Goal: Information Seeking & Learning: Learn about a topic

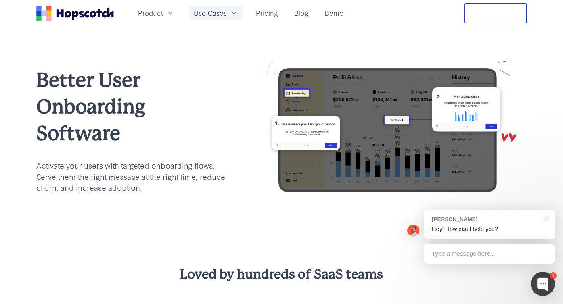
click at [233, 13] on icon "button" at bounding box center [234, 13] width 8 height 8
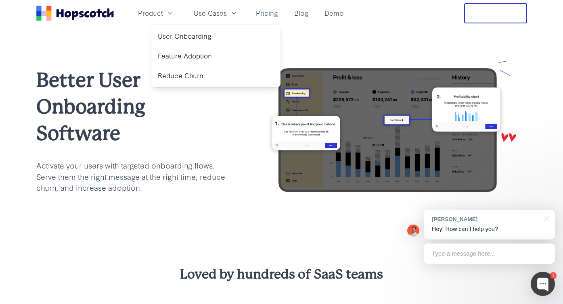
click at [206, 157] on div "Better User Onboarding Software Activate your users with targeted onboarding fl…" at bounding box center [130, 130] width 189 height 127
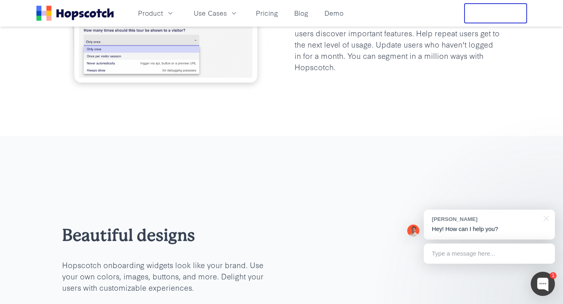
scroll to position [718, 0]
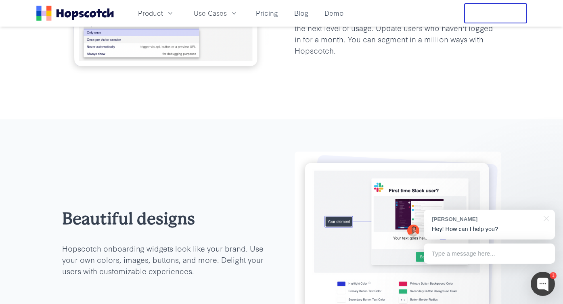
click at [262, 20] on div "Product Use Cases Pricing Blog Demo" at bounding box center [191, 13] width 310 height 20
click at [261, 15] on link "Pricing" at bounding box center [267, 12] width 29 height 13
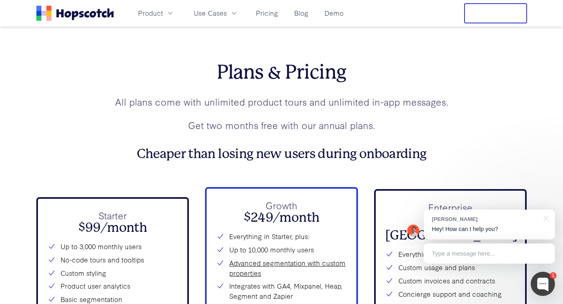
scroll to position [2364, 0]
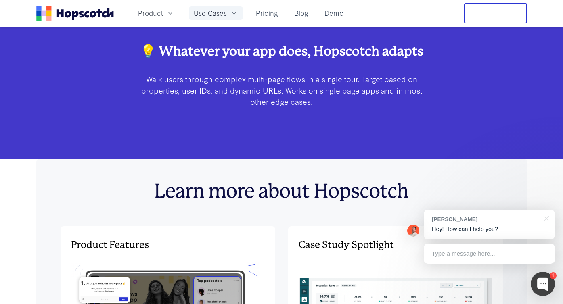
click at [218, 17] on span "Use Cases" at bounding box center [210, 13] width 33 height 10
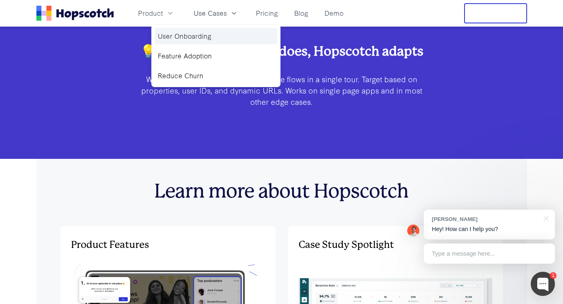
click at [206, 33] on link "User Onboarding" at bounding box center [216, 36] width 123 height 17
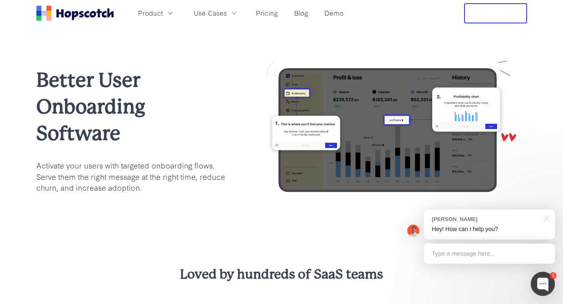
click at [204, 34] on div "Better User Onboarding Software Activate your users with targeted onboarding fl…" at bounding box center [281, 130] width 563 height 207
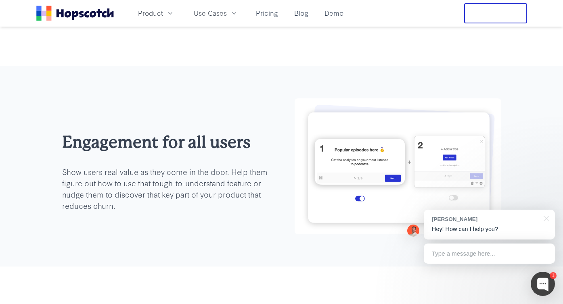
scroll to position [338, 0]
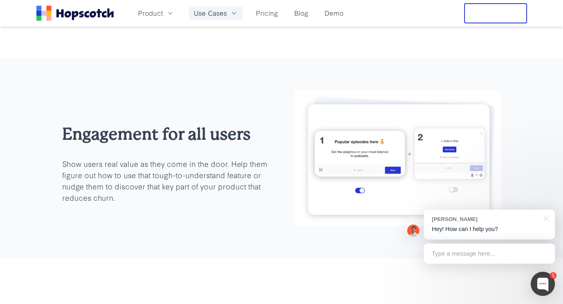
click at [214, 13] on span "Use Cases" at bounding box center [210, 13] width 33 height 10
click at [193, 74] on link "Reduce Churn" at bounding box center [216, 75] width 123 height 17
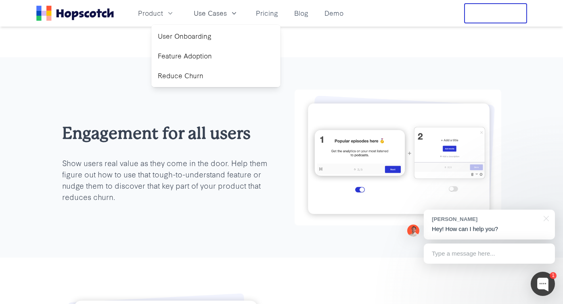
scroll to position [338, 0]
click at [266, 182] on p "Show users real value as they come in the door. Help them figure out how to use…" at bounding box center [165, 180] width 207 height 45
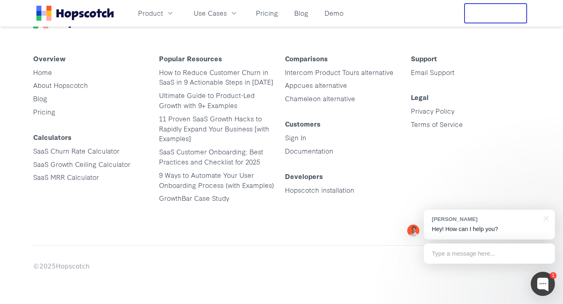
scroll to position [2234, 0]
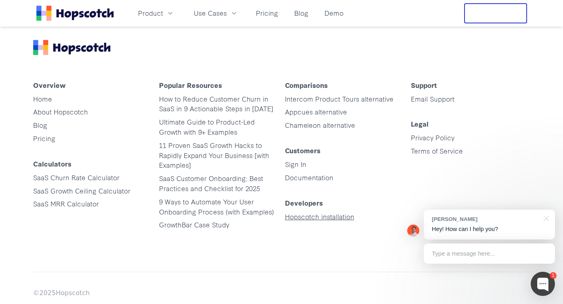
click at [315, 217] on link "Hopscotch installation" at bounding box center [319, 216] width 69 height 9
